Goal: Register for event/course

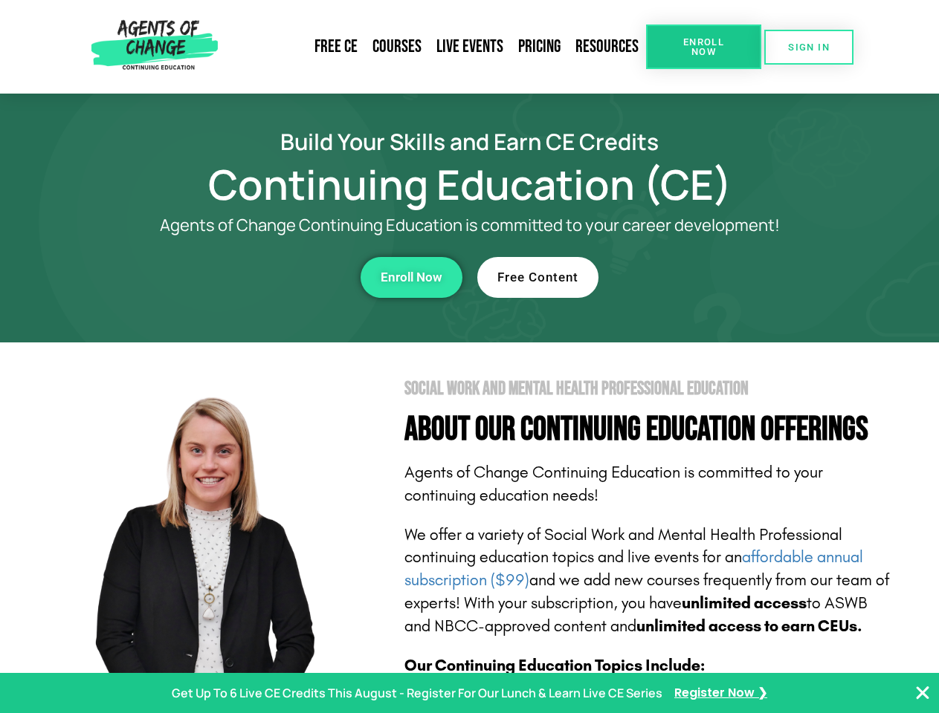
click at [469, 357] on section "Social Work and Mental Health Professional Education About Our Continuing Educa…" at bounding box center [469, 655] width 939 height 624
click at [703, 47] on span "Enroll Now" at bounding box center [704, 46] width 68 height 19
click at [809, 47] on span "SIGN IN" at bounding box center [809, 47] width 42 height 10
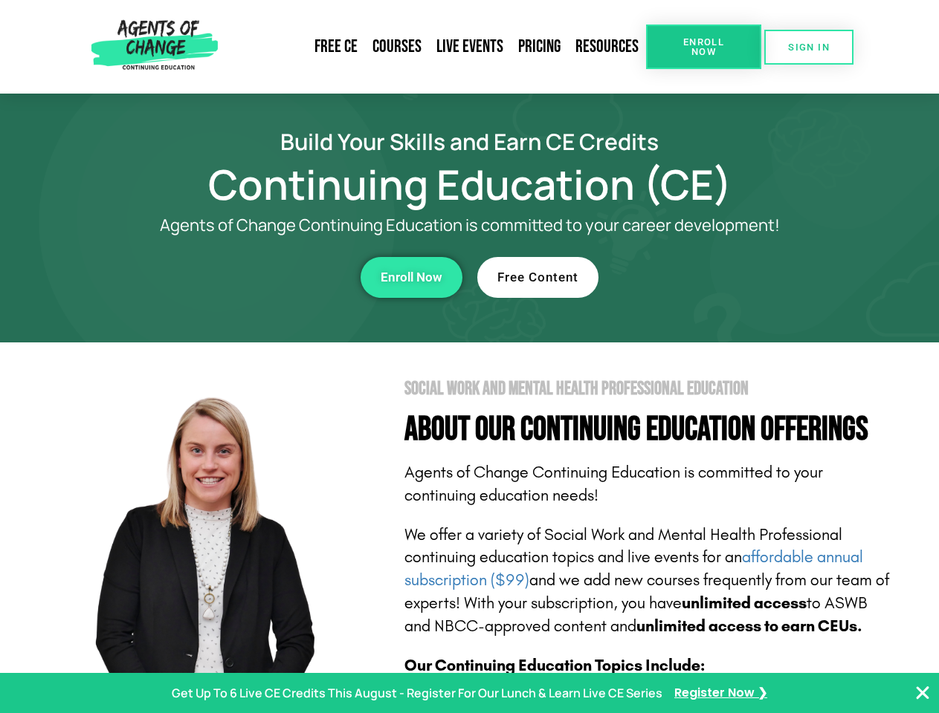
click at [258, 277] on div "Enroll Now" at bounding box center [258, 277] width 409 height 41
click at [411, 277] on span "Enroll Now" at bounding box center [412, 277] width 62 height 13
click at [682, 277] on div "Free Content" at bounding box center [681, 277] width 409 height 41
